Goal: Task Accomplishment & Management: Complete application form

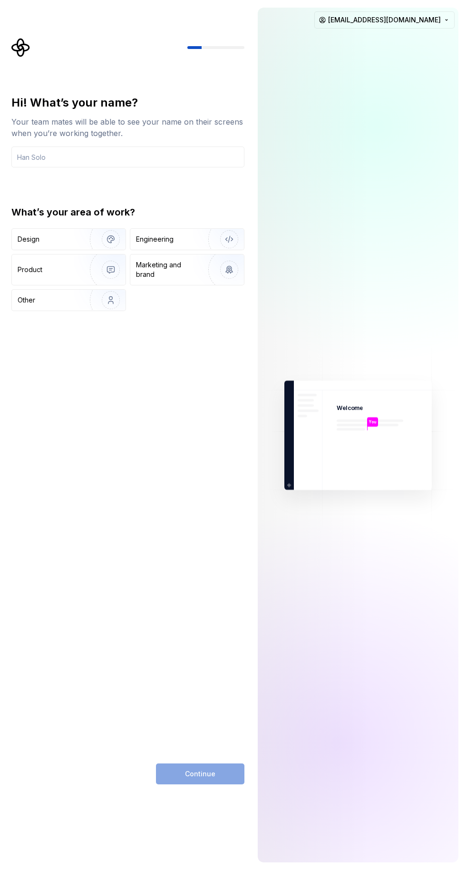
click at [185, 155] on input "text" at bounding box center [127, 156] width 233 height 21
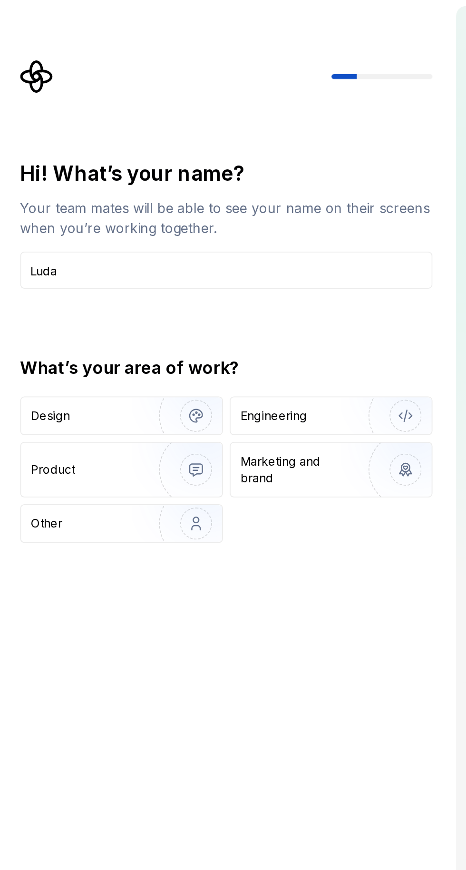
type input "Luda"
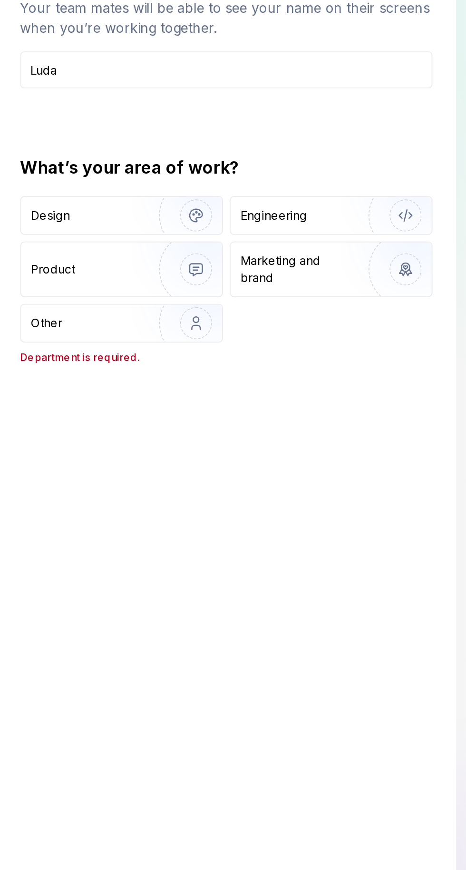
click at [74, 297] on div "Other" at bounding box center [69, 300] width 114 height 21
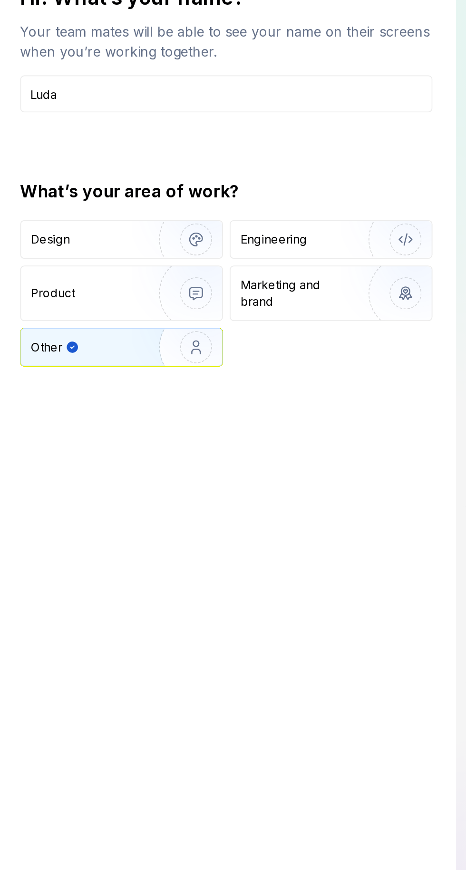
click at [199, 153] on input "Luda" at bounding box center [127, 156] width 233 height 21
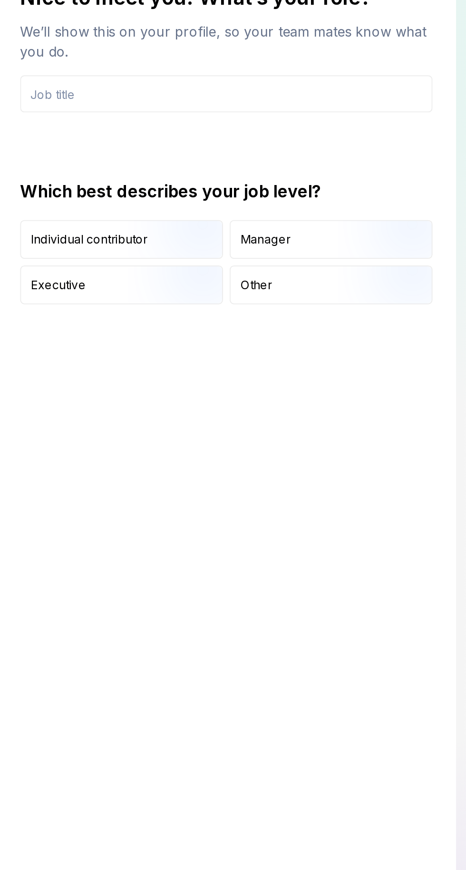
click at [99, 235] on img "button" at bounding box center [102, 251] width 61 height 64
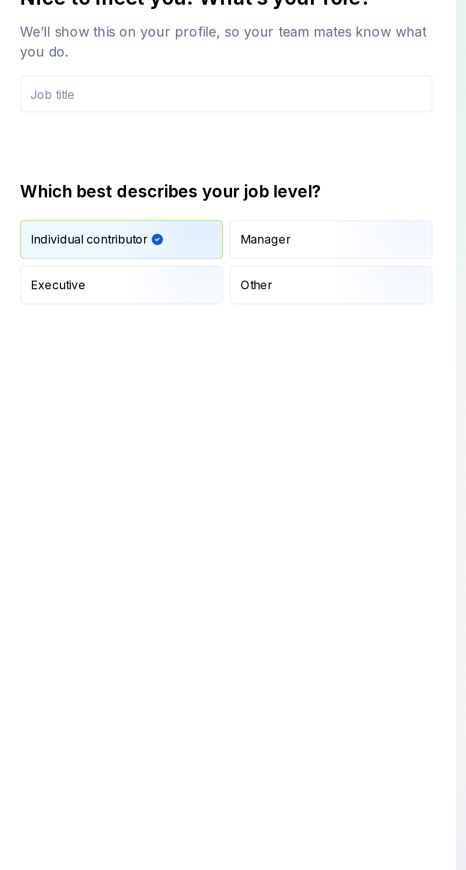
click at [185, 153] on input "text" at bounding box center [127, 156] width 233 height 21
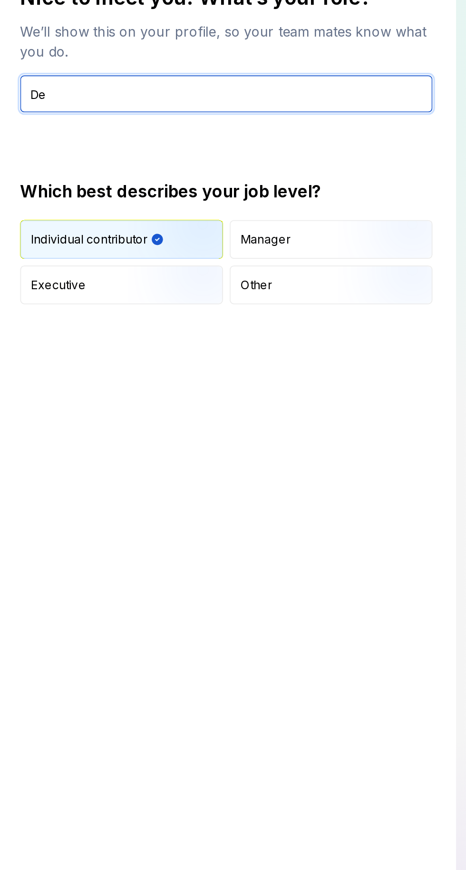
type input "D"
type input "New developer"
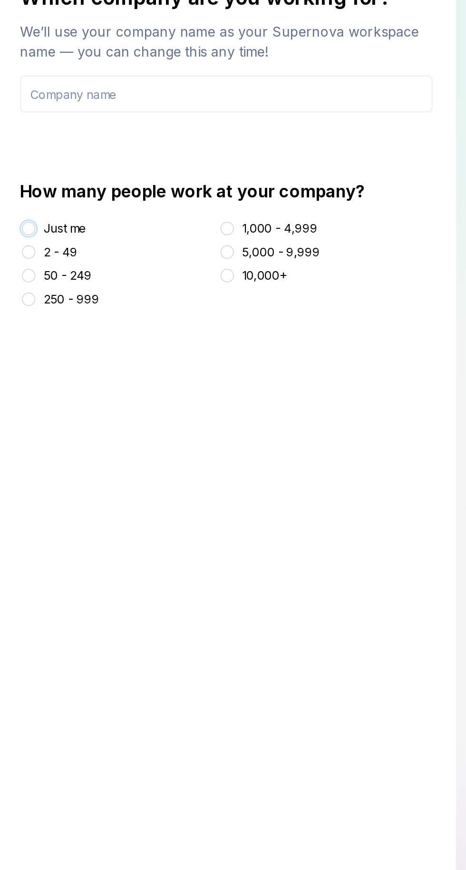
click at [17, 233] on button "Just me" at bounding box center [16, 233] width 8 height 8
click at [191, 156] on input "text" at bounding box center [127, 156] width 233 height 21
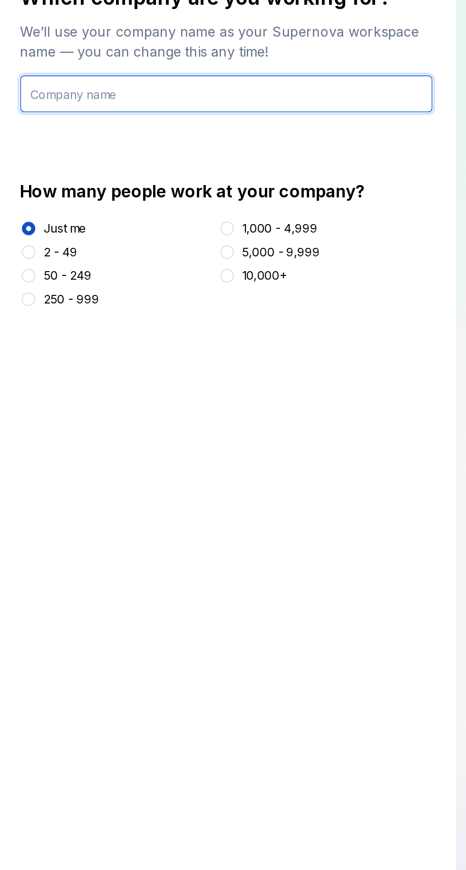
type input "D"
type input "Deedk822-lang"
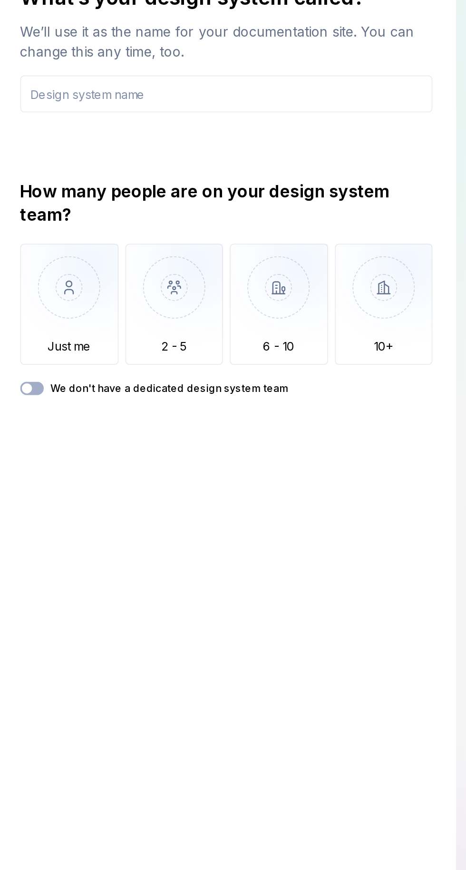
click at [43, 273] on img "button" at bounding box center [39, 274] width 56 height 64
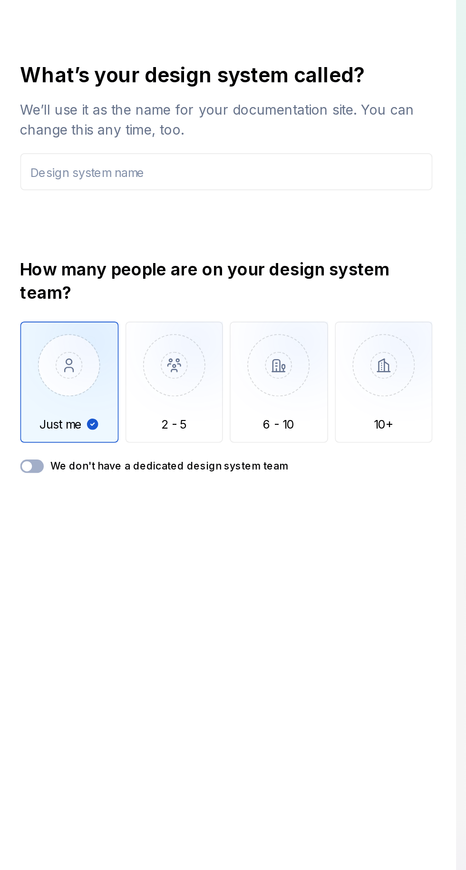
click at [192, 156] on input "text" at bounding box center [127, 156] width 233 height 21
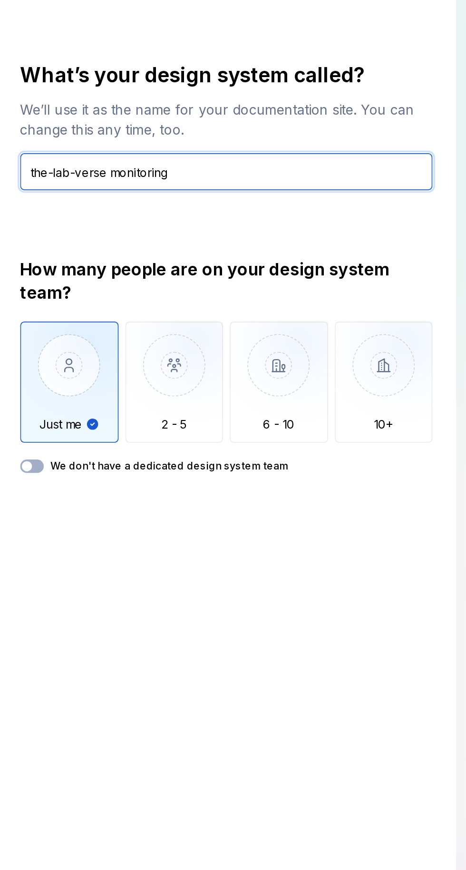
click at [63, 159] on input "the-lab-verse monitoring" at bounding box center [127, 156] width 233 height 21
click at [108, 158] on input "the-lab-verse-monitoring" at bounding box center [127, 156] width 233 height 21
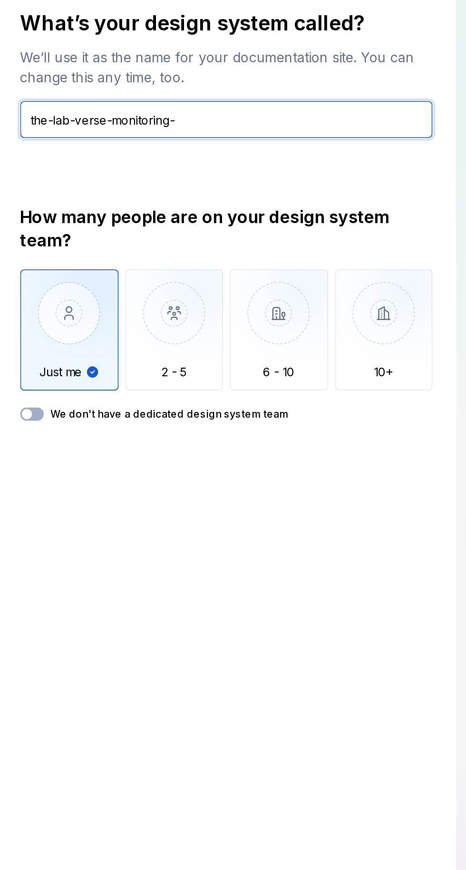
type input "the-lab-verse-monitoring-"
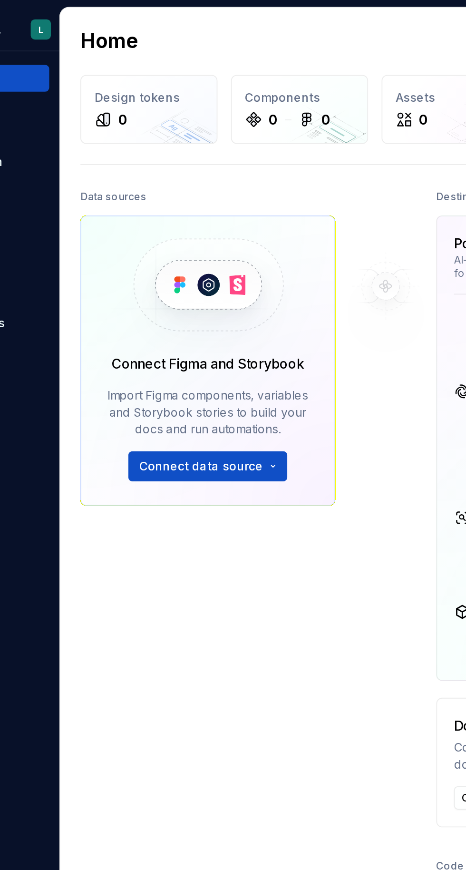
click at [200, 258] on button "Connect data source" at bounding box center [194, 263] width 90 height 17
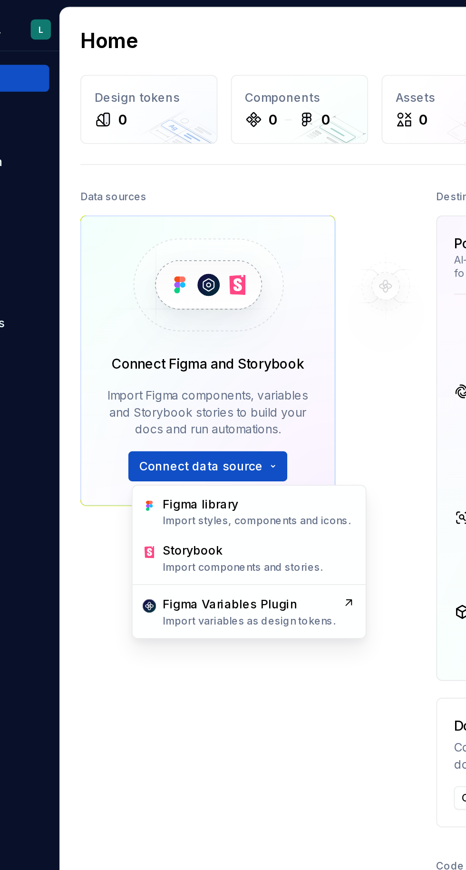
click at [234, 407] on div "Data sources Connect Figma and Storybook Import Figma components, variables and…" at bounding box center [194, 366] width 144 height 522
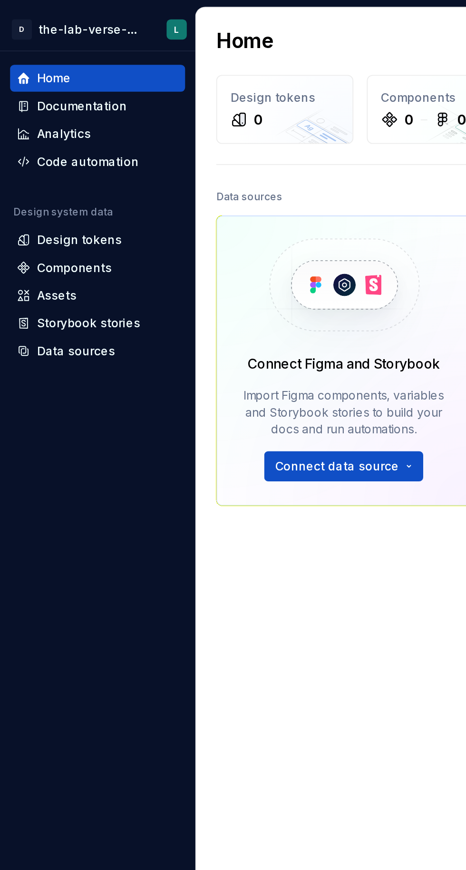
click at [69, 90] on div "Code automation" at bounding box center [50, 92] width 58 height 10
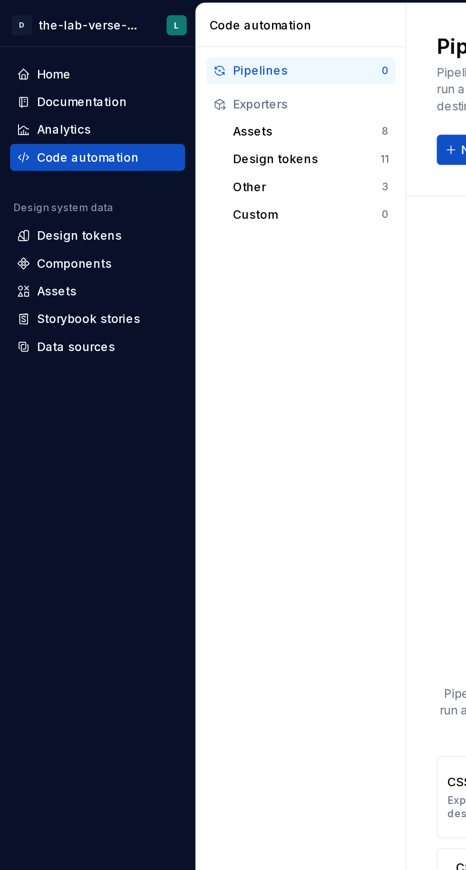
click at [41, 168] on div "Assets" at bounding box center [32, 167] width 22 height 10
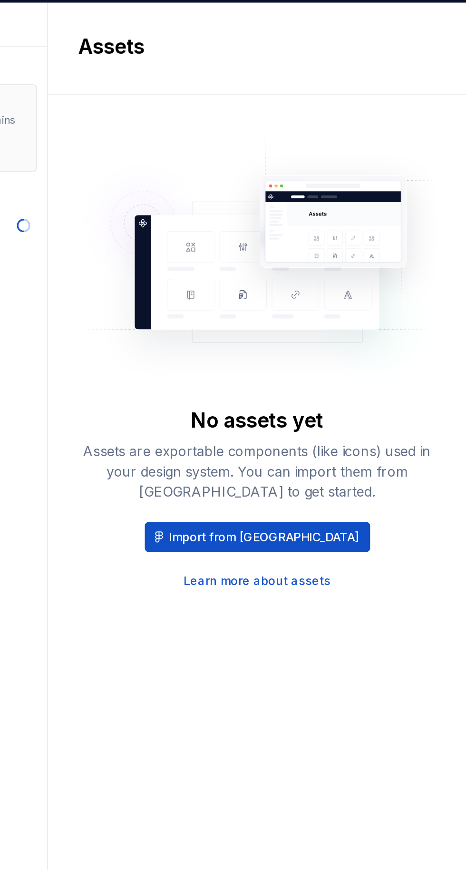
click at [368, 304] on span "Import from [GEOGRAPHIC_DATA]" at bounding box center [351, 306] width 107 height 10
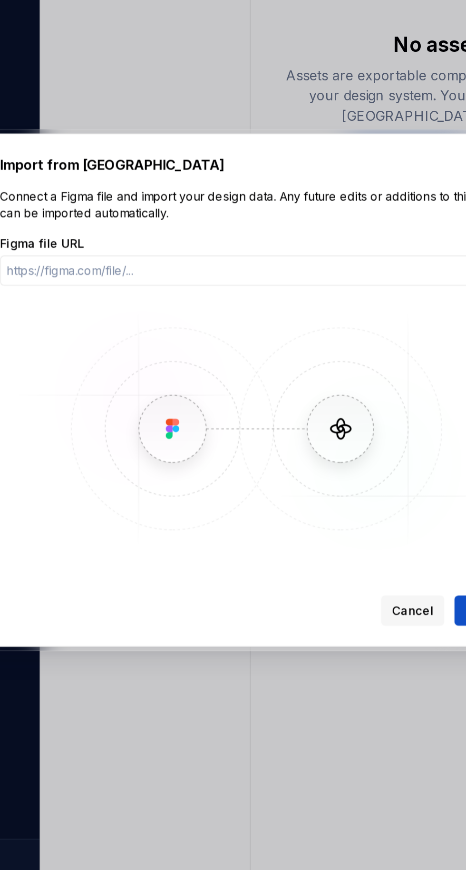
click at [299, 246] on div at bounding box center [233, 435] width 466 height 870
